Goal: Find specific page/section: Find specific page/section

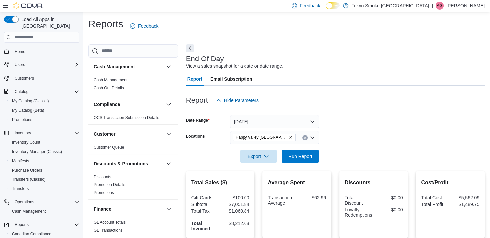
scroll to position [42, 0]
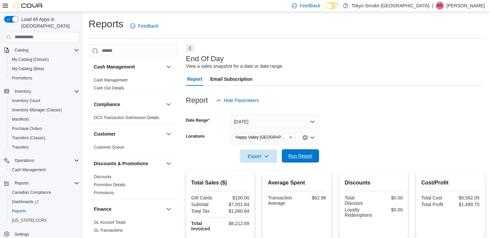
click at [302, 158] on span "Run Report" at bounding box center [300, 156] width 24 height 7
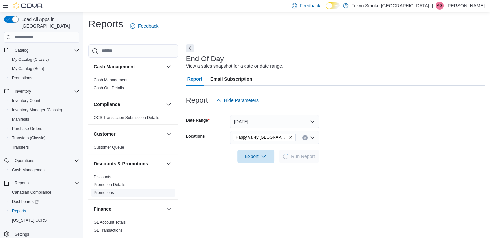
scroll to position [67, 0]
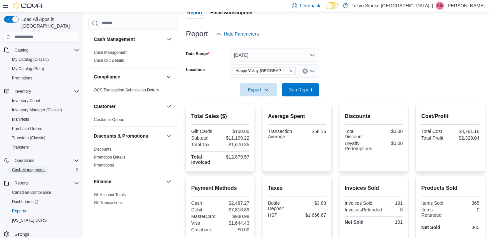
click at [26, 167] on span "Cash Management" at bounding box center [29, 169] width 34 height 5
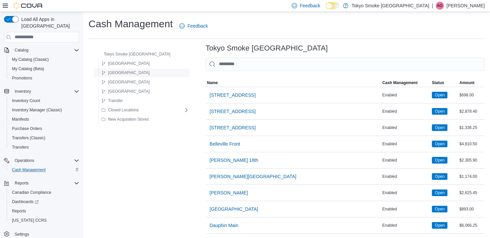
click at [136, 73] on button "[GEOGRAPHIC_DATA]" at bounding box center [126, 73] width 54 height 8
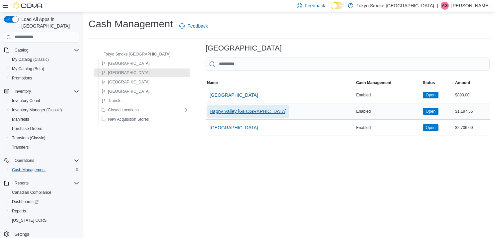
click at [225, 113] on span "Happy Valley [GEOGRAPHIC_DATA]" at bounding box center [248, 111] width 77 height 7
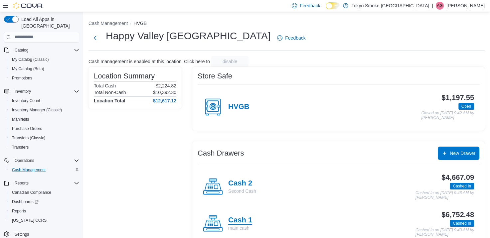
click at [239, 220] on h4 "Cash 1" at bounding box center [240, 220] width 24 height 9
